Goal: Information Seeking & Learning: Learn about a topic

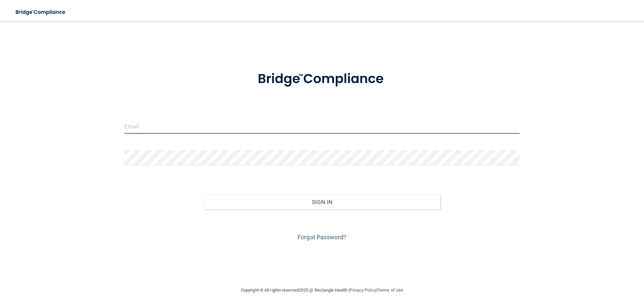
click at [166, 125] on input "email" at bounding box center [321, 126] width 395 height 15
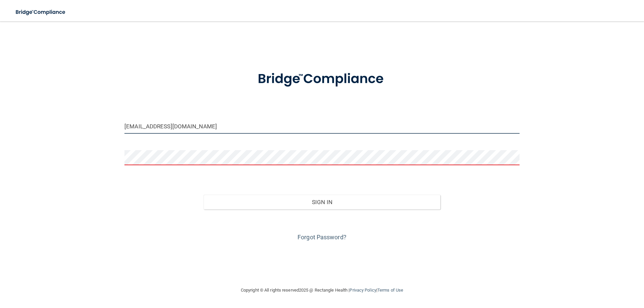
drag, startPoint x: 210, startPoint y: 125, endPoint x: 62, endPoint y: 110, distance: 148.7
click at [62, 110] on div "[EMAIL_ADDRESS][DOMAIN_NAME] Invalid email/password. You don't have permission …" at bounding box center [321, 154] width 617 height 252
type input "[EMAIL_ADDRESS][DOMAIN_NAME]"
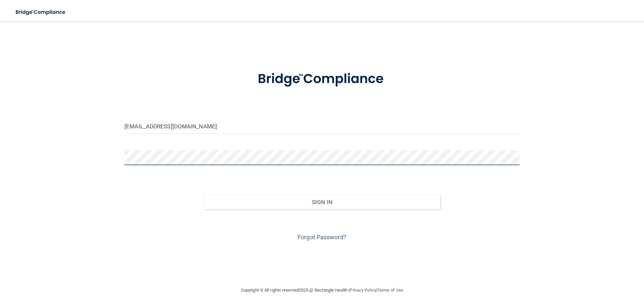
click at [204, 195] on button "Sign In" at bounding box center [322, 202] width 237 height 15
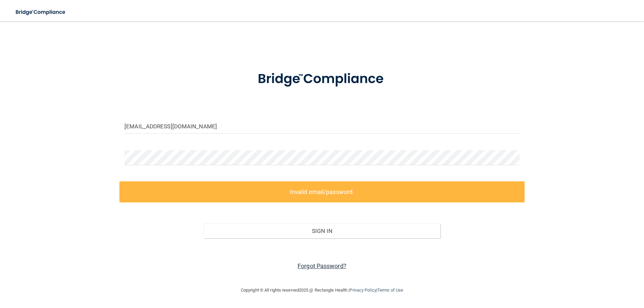
click at [331, 264] on link "Forgot Password?" at bounding box center [322, 266] width 49 height 7
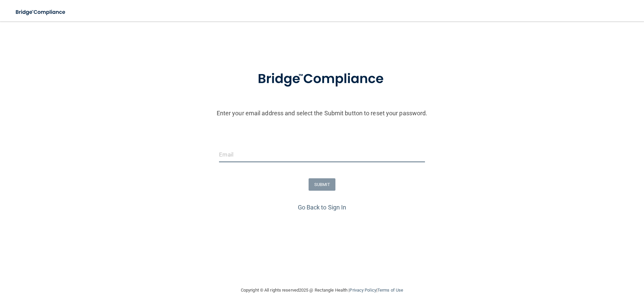
click at [253, 150] on input "email" at bounding box center [322, 154] width 206 height 15
type input "a"
type input "[EMAIL_ADDRESS][DOMAIN_NAME]"
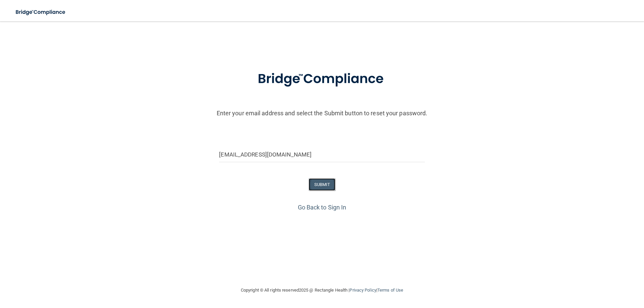
click at [326, 185] on button "SUBMIT" at bounding box center [322, 184] width 27 height 12
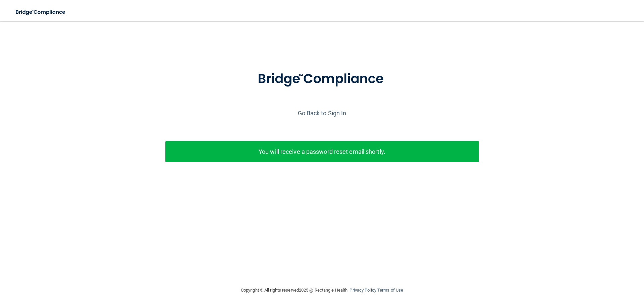
click at [285, 156] on p "You will receive a password reset email shortly." at bounding box center [322, 151] width 304 height 11
click at [326, 111] on link "Go Back to Sign In" at bounding box center [322, 113] width 49 height 7
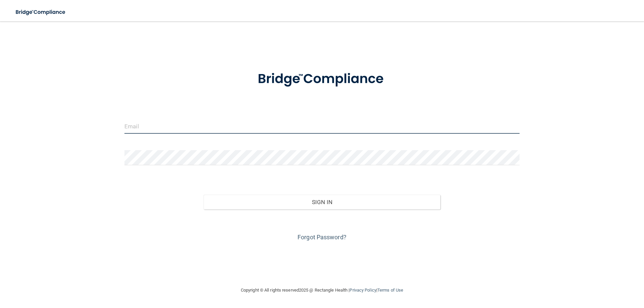
click at [229, 128] on input "email" at bounding box center [321, 126] width 395 height 15
type input "u"
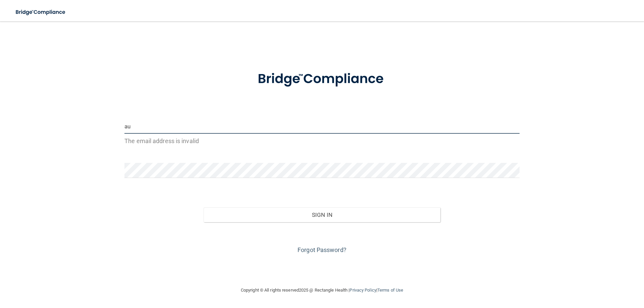
type input "a"
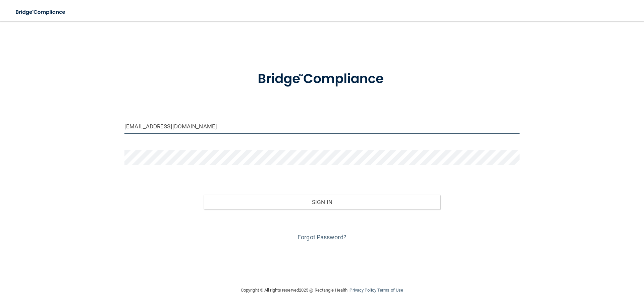
type input "[EMAIL_ADDRESS][DOMAIN_NAME]"
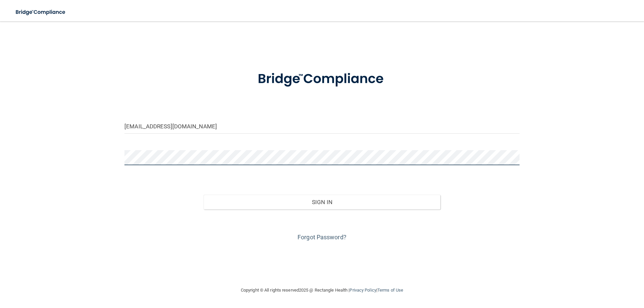
click at [204, 195] on button "Sign In" at bounding box center [322, 202] width 237 height 15
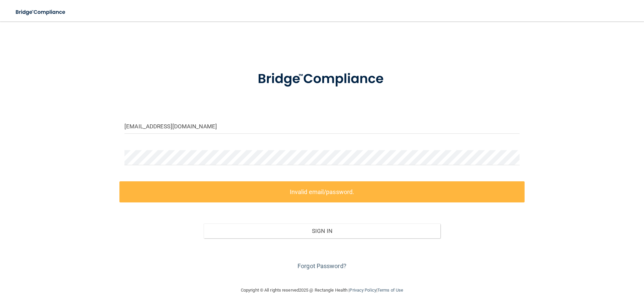
click at [194, 146] on form "[EMAIL_ADDRESS][DOMAIN_NAME] Invalid email/password. You don't have permission …" at bounding box center [321, 167] width 395 height 210
click at [62, 160] on div "[EMAIL_ADDRESS][DOMAIN_NAME] Invalid email/password. You don't have permission …" at bounding box center [321, 154] width 617 height 252
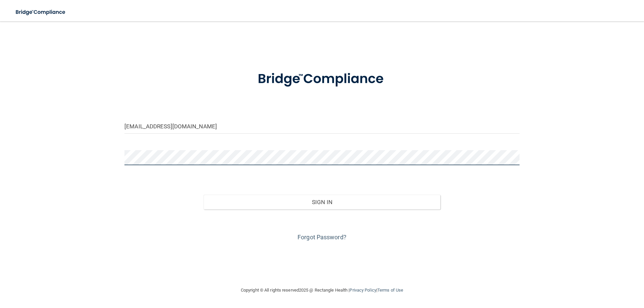
click at [204, 195] on button "Sign In" at bounding box center [322, 202] width 237 height 15
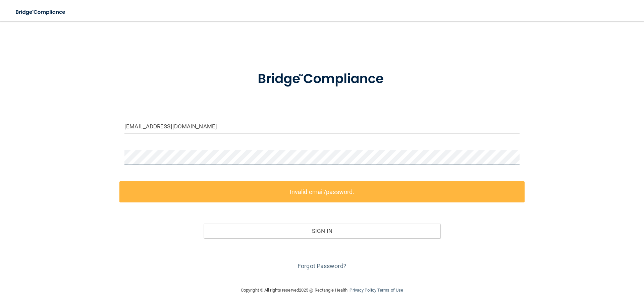
click at [0, 154] on main "[EMAIL_ADDRESS][DOMAIN_NAME] Invalid email/password. You don't have permission …" at bounding box center [322, 164] width 644 height 287
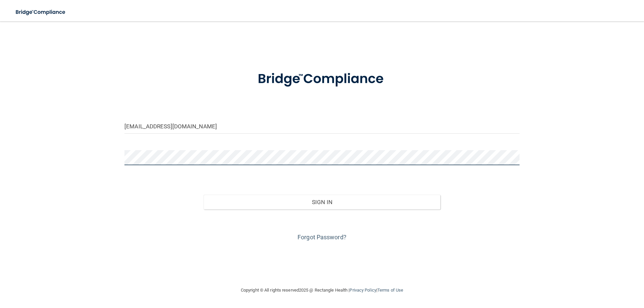
click at [204, 195] on button "Sign In" at bounding box center [322, 202] width 237 height 15
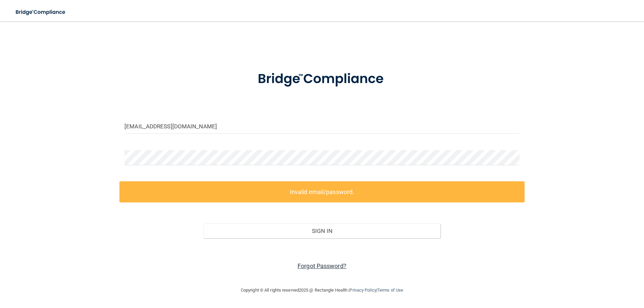
click at [320, 263] on link "Forgot Password?" at bounding box center [322, 266] width 49 height 7
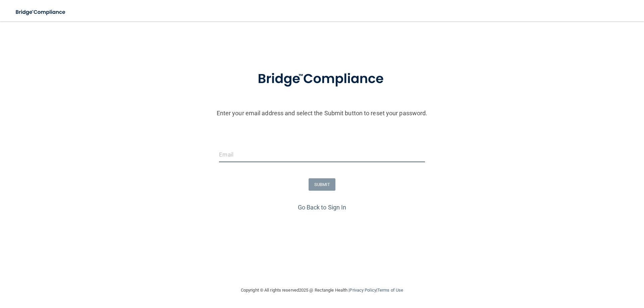
click at [273, 149] on input "email" at bounding box center [322, 154] width 206 height 15
type input "[EMAIL_ADDRESS][DOMAIN_NAME]"
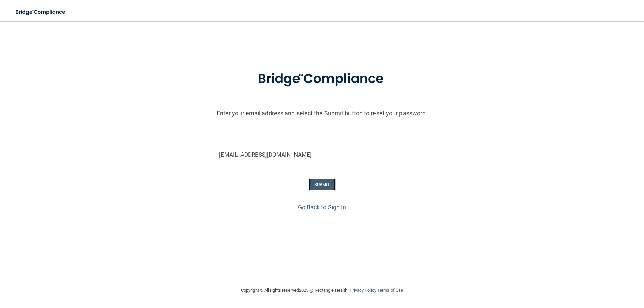
click at [327, 188] on button "SUBMIT" at bounding box center [322, 184] width 27 height 12
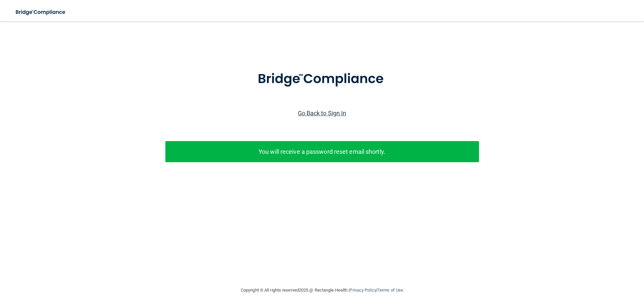
click at [313, 110] on link "Go Back to Sign In" at bounding box center [322, 113] width 49 height 7
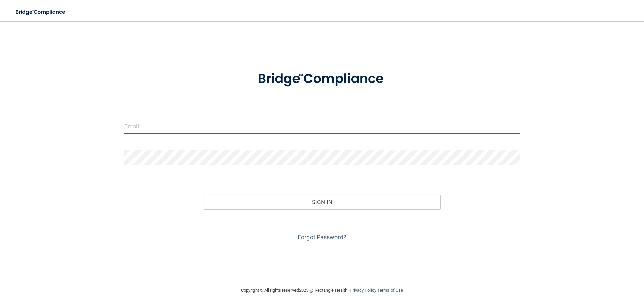
click at [270, 125] on input "email" at bounding box center [321, 126] width 395 height 15
type input "[EMAIL_ADDRESS][DOMAIN_NAME]"
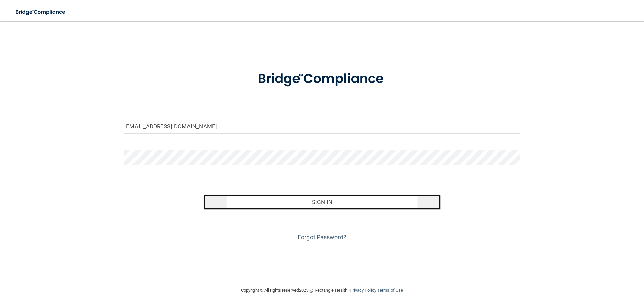
click at [289, 197] on button "Sign In" at bounding box center [322, 202] width 237 height 15
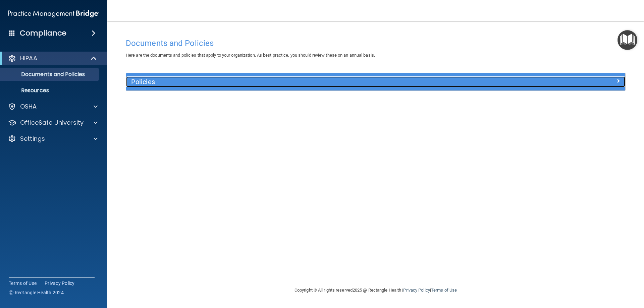
click at [128, 80] on div "Policies" at bounding box center [313, 81] width 374 height 11
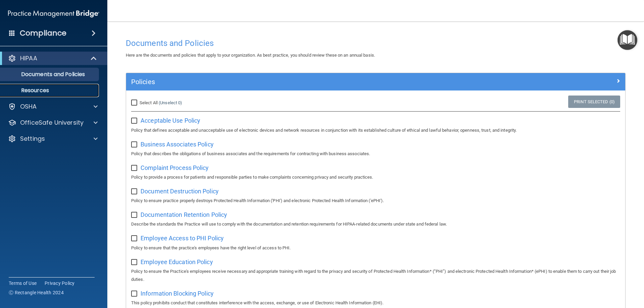
click at [58, 88] on p "Resources" at bounding box center [50, 90] width 92 height 7
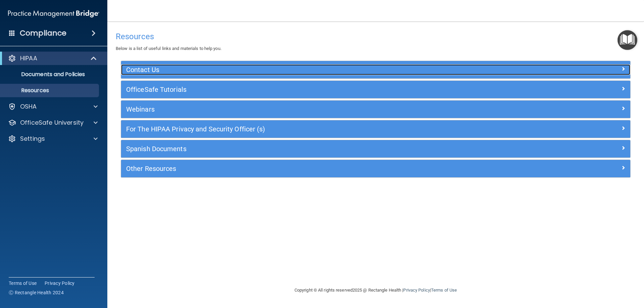
click at [201, 71] on h5 "Contact Us" at bounding box center [312, 69] width 372 height 7
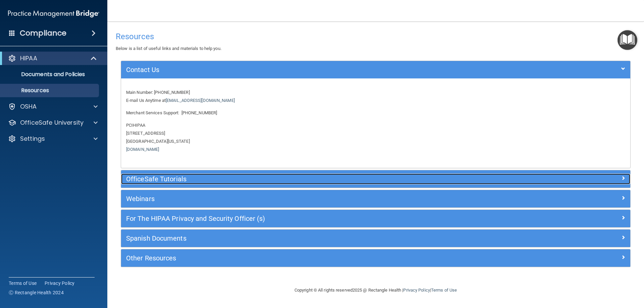
click at [197, 176] on h5 "OfficeSafe Tutorials" at bounding box center [312, 178] width 372 height 7
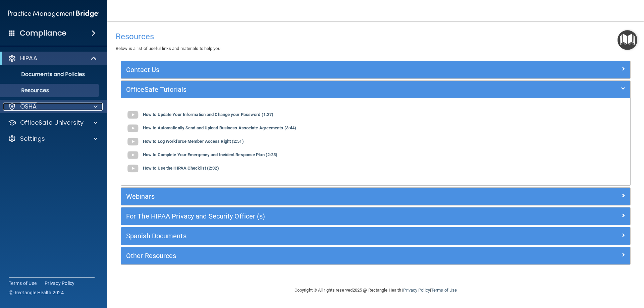
click at [43, 107] on div "OSHA" at bounding box center [44, 107] width 83 height 8
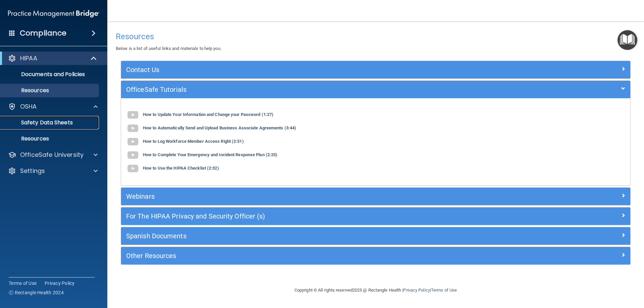
click at [79, 124] on p "Safety Data Sheets" at bounding box center [50, 122] width 92 height 7
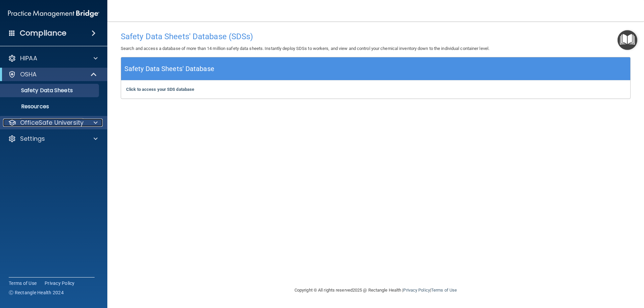
click at [67, 121] on p "OfficeSafe University" at bounding box center [51, 123] width 63 height 8
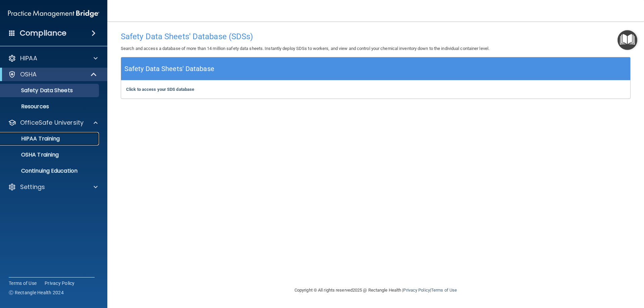
click at [43, 141] on p "HIPAA Training" at bounding box center [31, 139] width 55 height 7
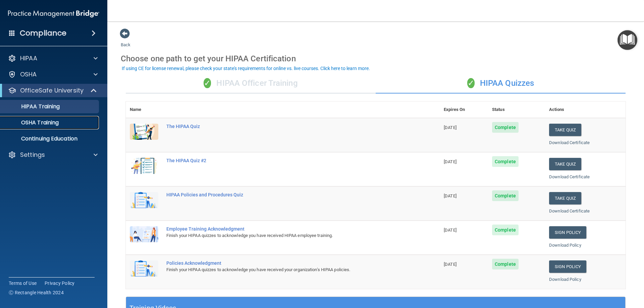
click at [68, 123] on div "OSHA Training" at bounding box center [50, 122] width 92 height 7
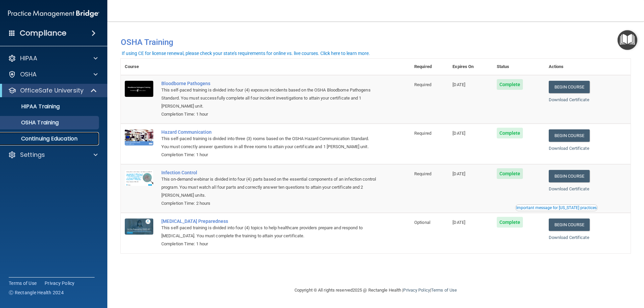
click at [42, 139] on p "Continuing Education" at bounding box center [50, 139] width 92 height 7
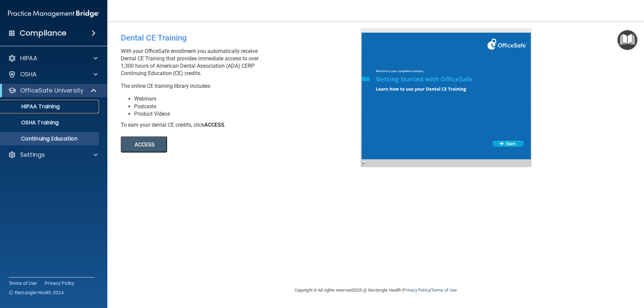
click at [62, 110] on div "HIPAA Training" at bounding box center [50, 106] width 92 height 7
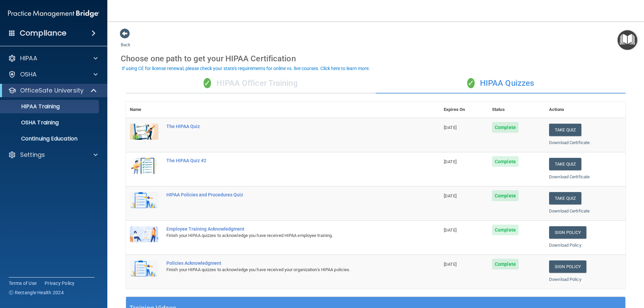
click at [503, 128] on span "Complete" at bounding box center [505, 127] width 27 height 11
click at [557, 129] on button "Take Quiz" at bounding box center [565, 130] width 32 height 12
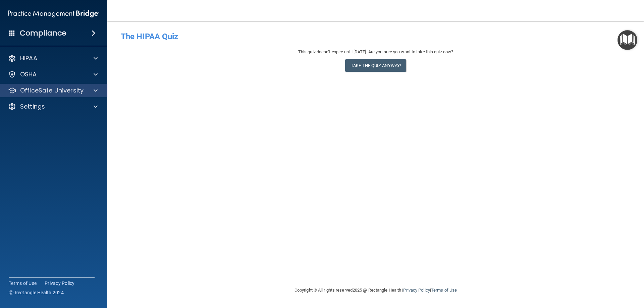
click at [54, 85] on div "OfficeSafe University" at bounding box center [54, 90] width 108 height 13
click at [74, 89] on p "OfficeSafe University" at bounding box center [51, 91] width 63 height 8
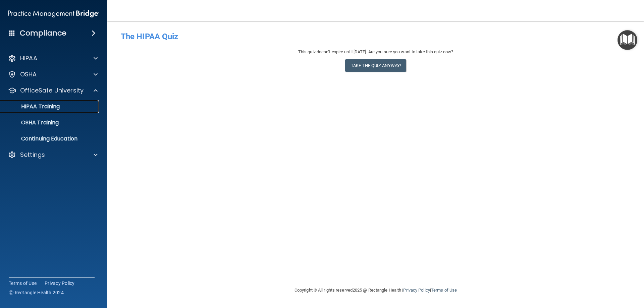
click at [61, 107] on div "HIPAA Training" at bounding box center [50, 106] width 92 height 7
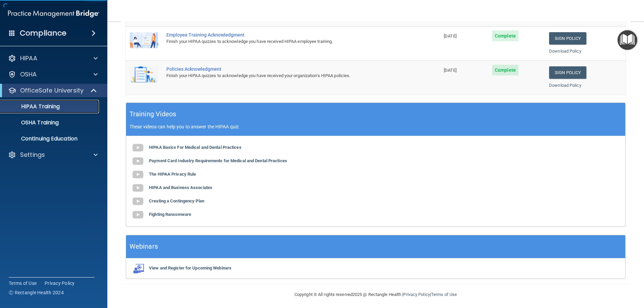
scroll to position [197, 0]
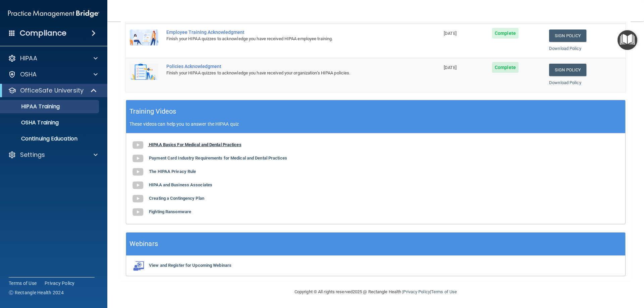
click at [167, 143] on b "HIPAA Basics For Medical and Dental Practices" at bounding box center [195, 144] width 93 height 5
